Goal: Book appointment/travel/reservation

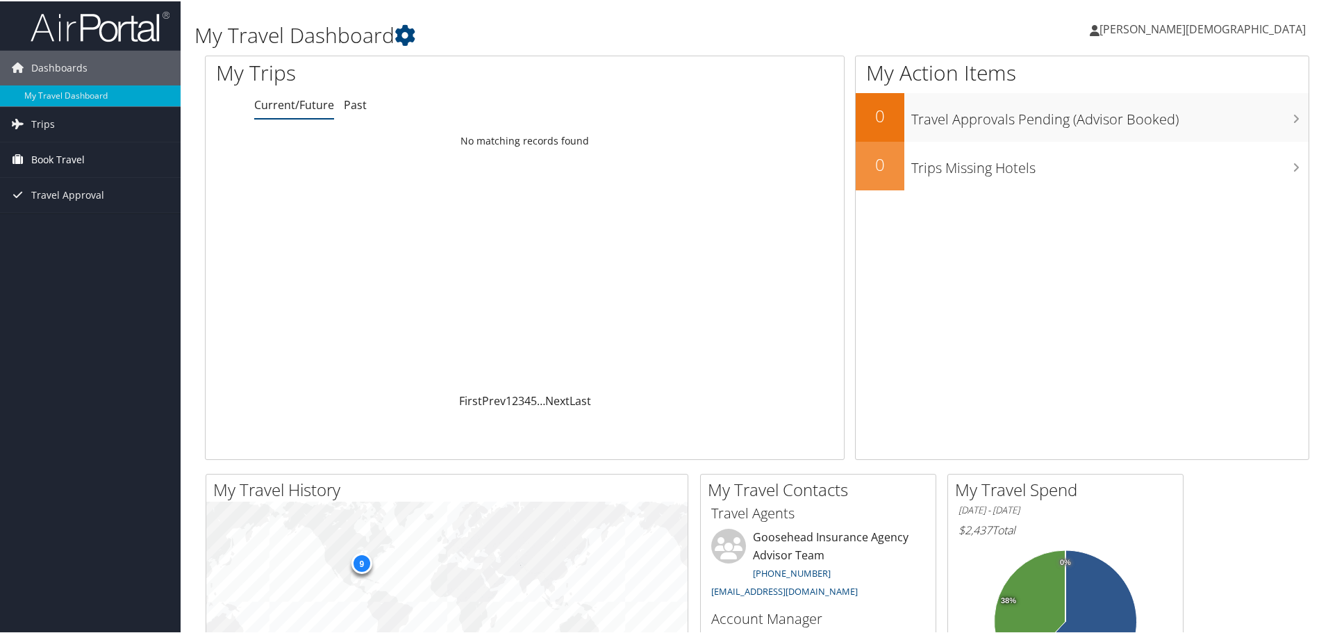
click at [62, 157] on span "Book Travel" at bounding box center [57, 158] width 53 height 35
click at [59, 228] on link "Book/Manage Online Trips" at bounding box center [90, 227] width 181 height 21
